Goal: Task Accomplishment & Management: Manage account settings

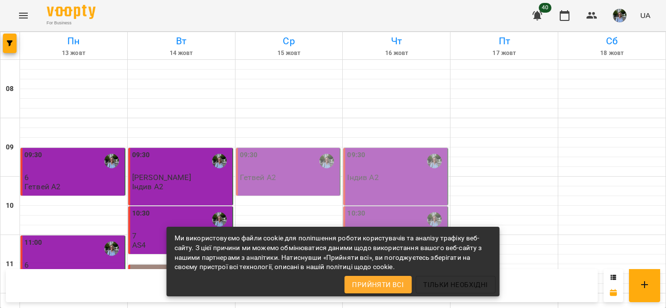
click at [389, 286] on span "Прийняти всі" at bounding box center [378, 285] width 52 height 12
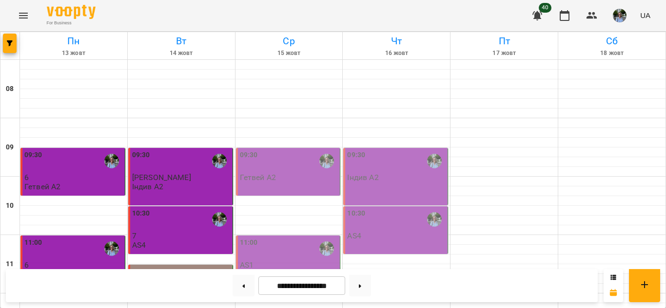
click at [277, 176] on div "09:30 Гетвей А2" at bounding box center [289, 166] width 98 height 32
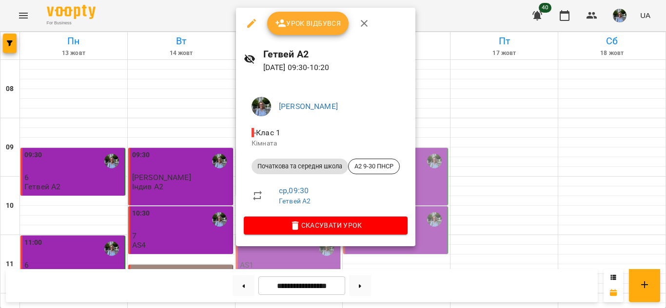
click at [326, 25] on span "Урок відбувся" at bounding box center [308, 24] width 66 height 12
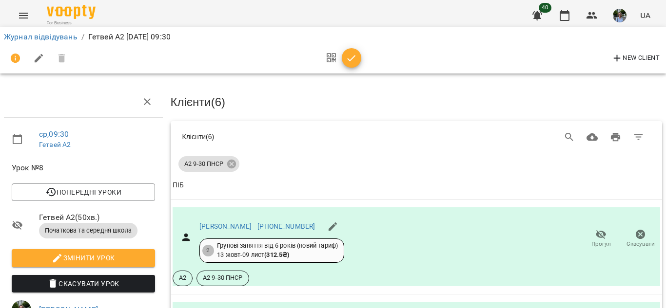
click at [351, 64] on icon "button" at bounding box center [351, 59] width 12 height 12
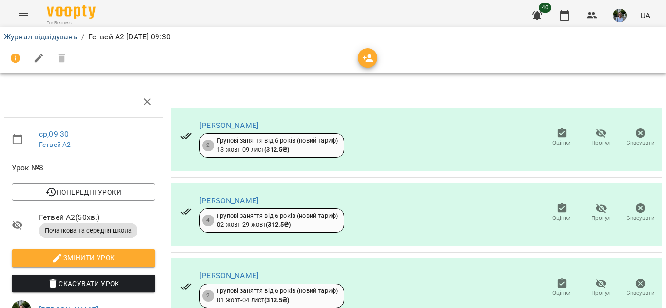
click at [44, 37] on link "Журнал відвідувань" at bounding box center [41, 36] width 74 height 9
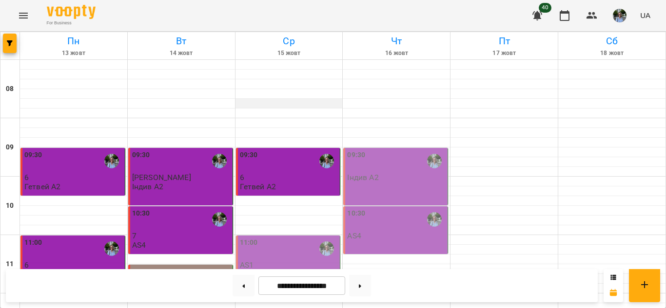
scroll to position [106, 0]
click at [283, 238] on div "11:00" at bounding box center [289, 249] width 98 height 23
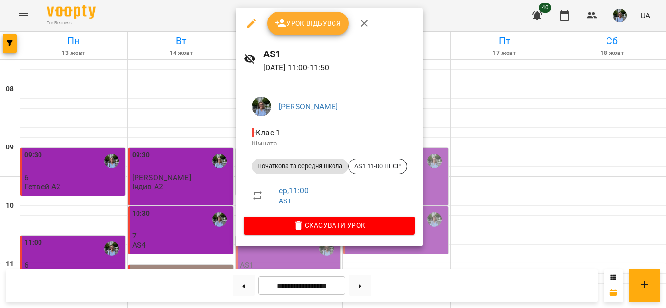
click at [529, 128] on div at bounding box center [333, 154] width 666 height 308
